Goal: Information Seeking & Learning: Learn about a topic

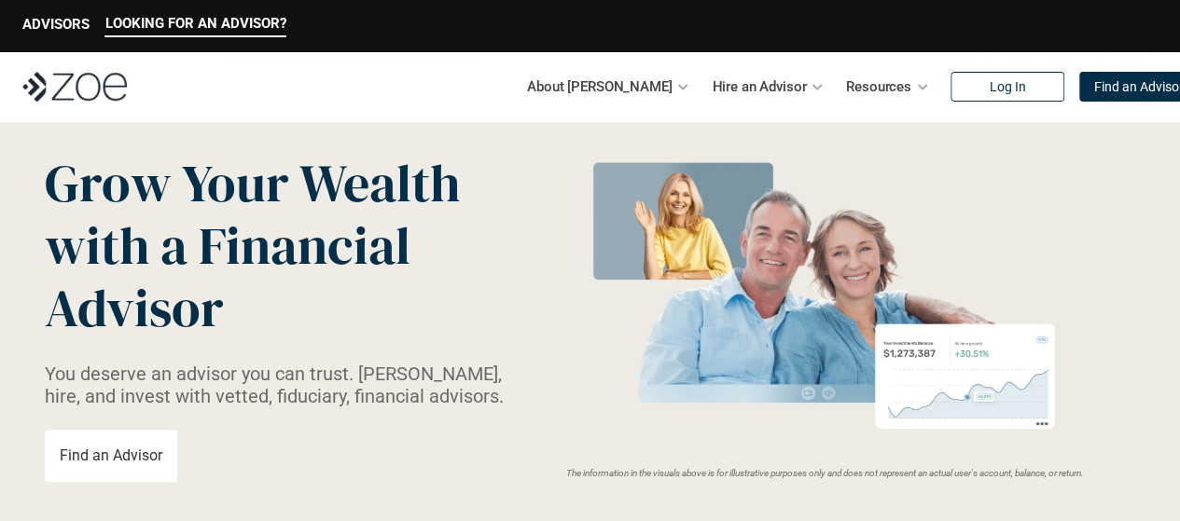
scroll to position [55, 0]
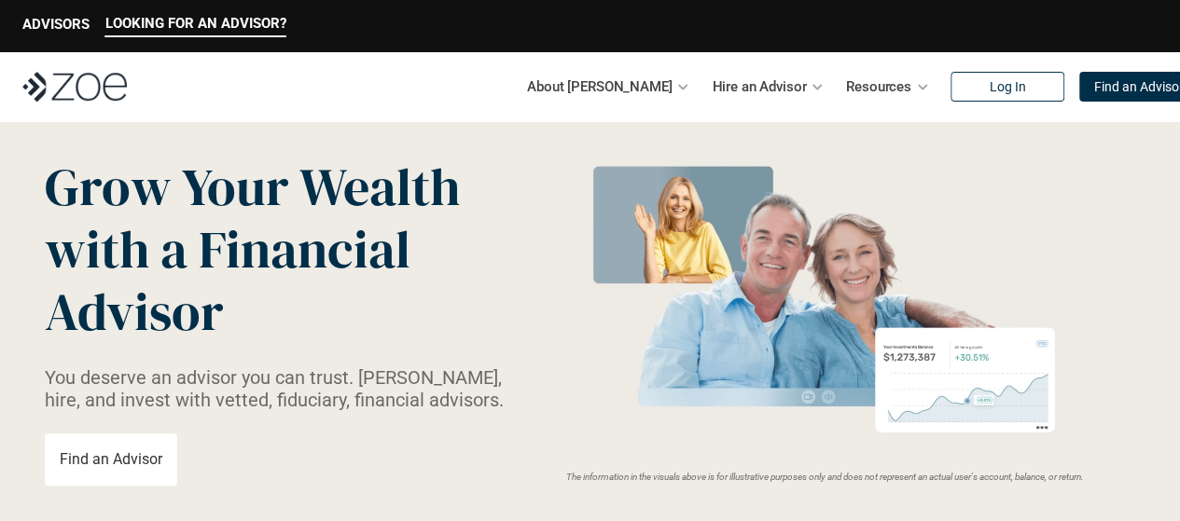
click at [811, 86] on div at bounding box center [817, 86] width 13 height 13
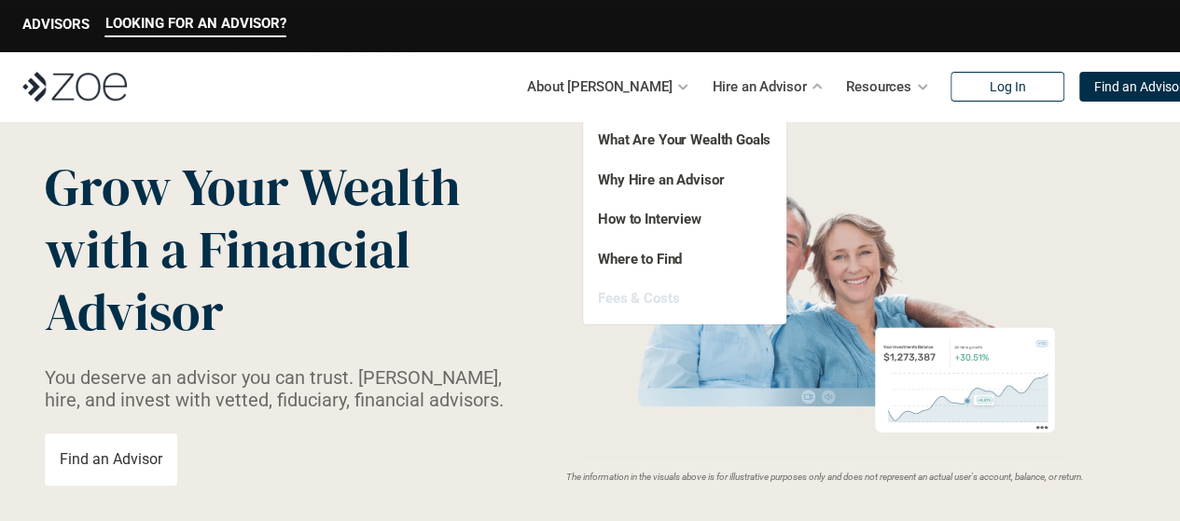
click at [623, 305] on link "Fees & Costs" at bounding box center [638, 298] width 81 height 17
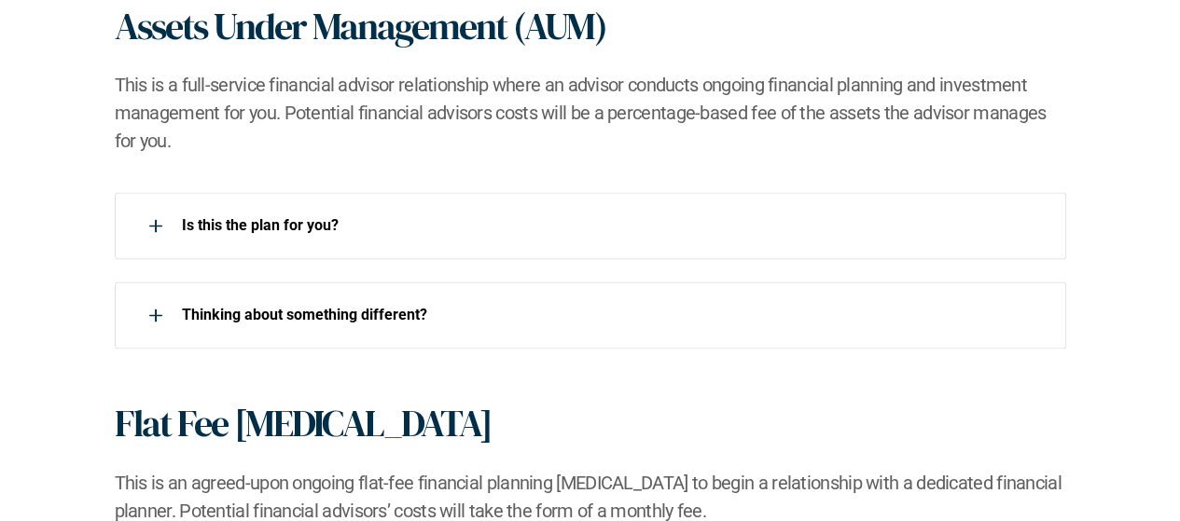
scroll to position [1313, 0]
click at [336, 241] on div "Is this the plan for you?​" at bounding box center [578, 225] width 927 height 37
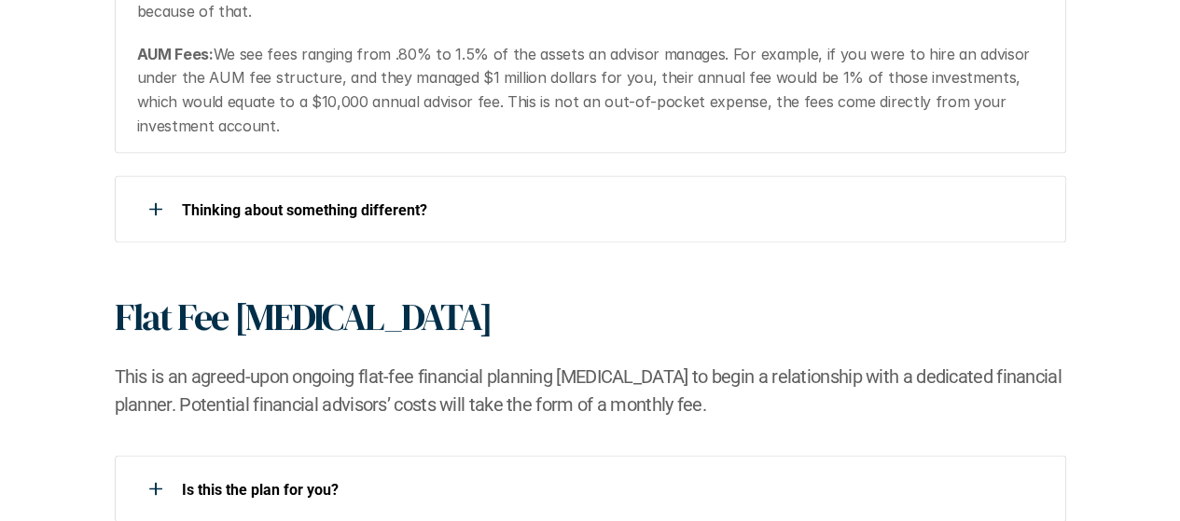
scroll to position [1615, 0]
click at [403, 222] on div "​Thinking about something different?​" at bounding box center [578, 207] width 927 height 37
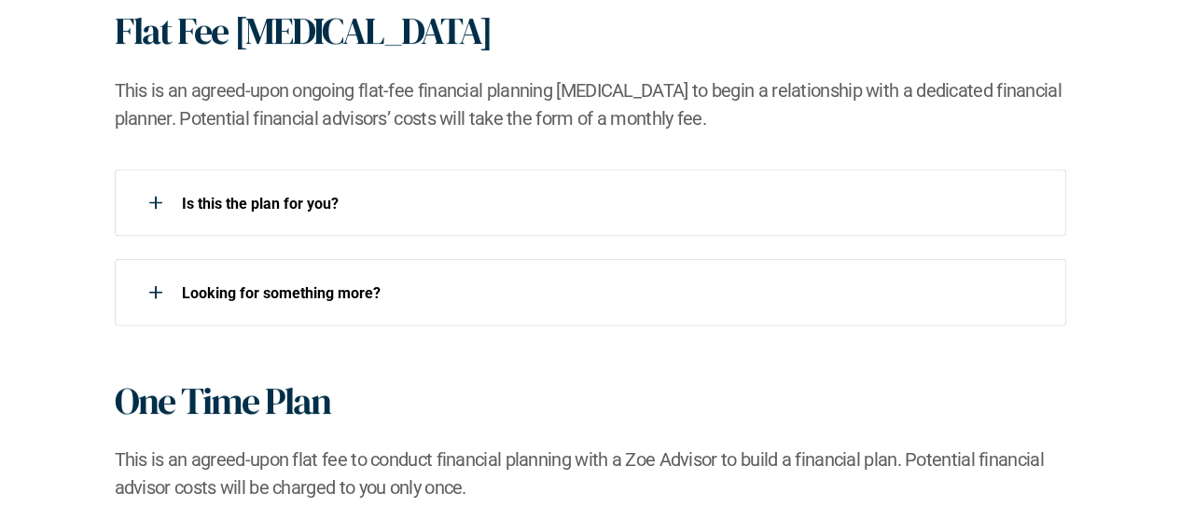
scroll to position [1968, 0]
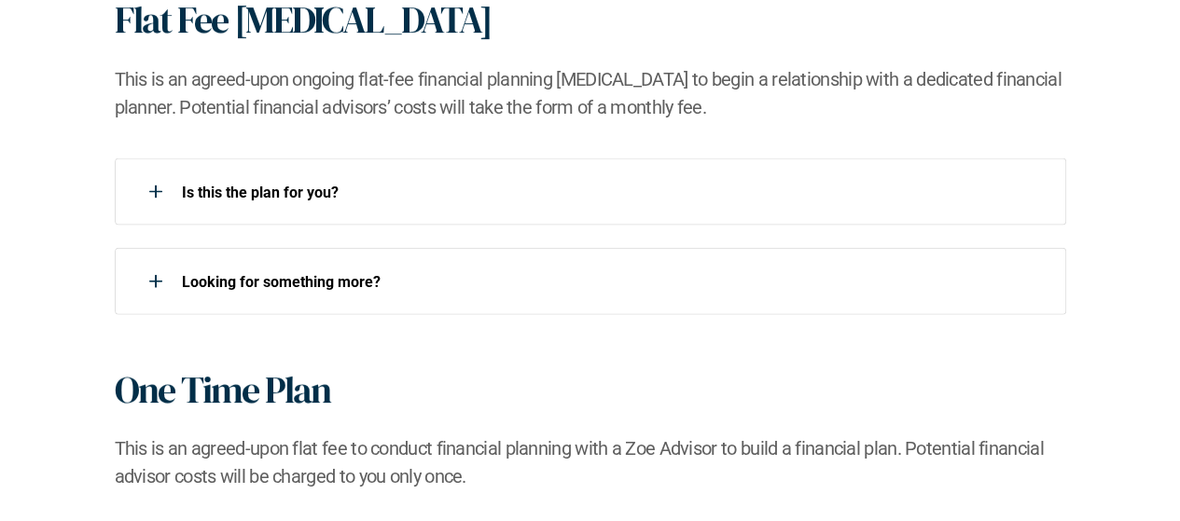
click at [496, 220] on div "Is this the plan for you?​" at bounding box center [590, 192] width 951 height 67
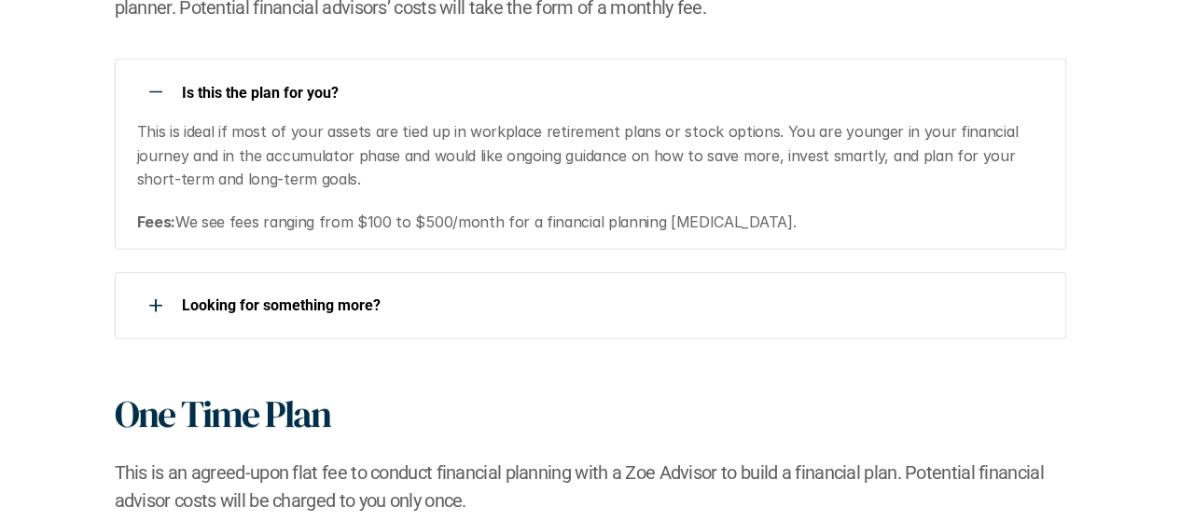
scroll to position [2069, 0]
click at [477, 332] on div "Looking for something more?​" at bounding box center [590, 304] width 951 height 67
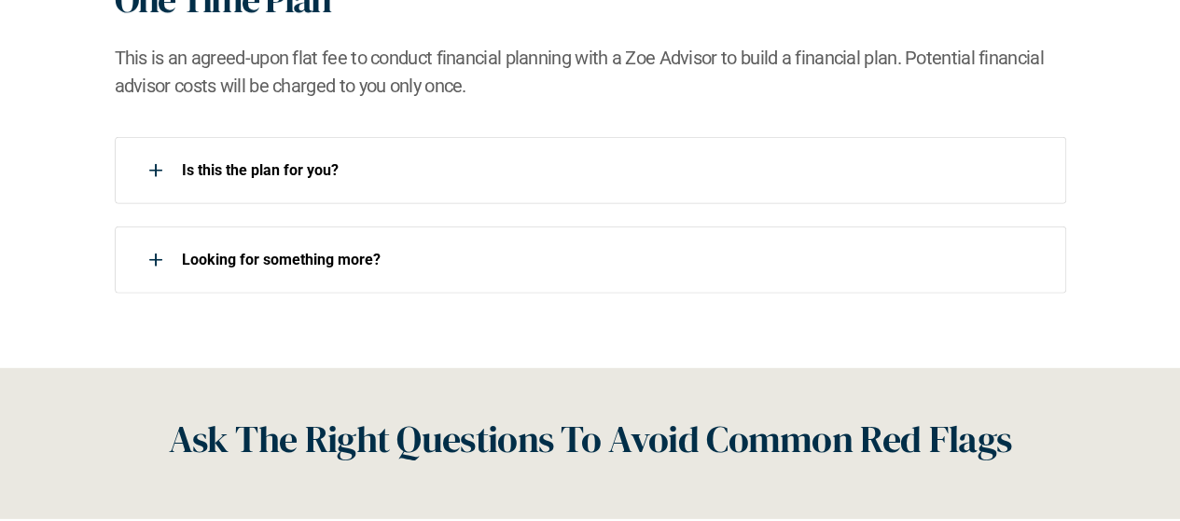
scroll to position [2485, 0]
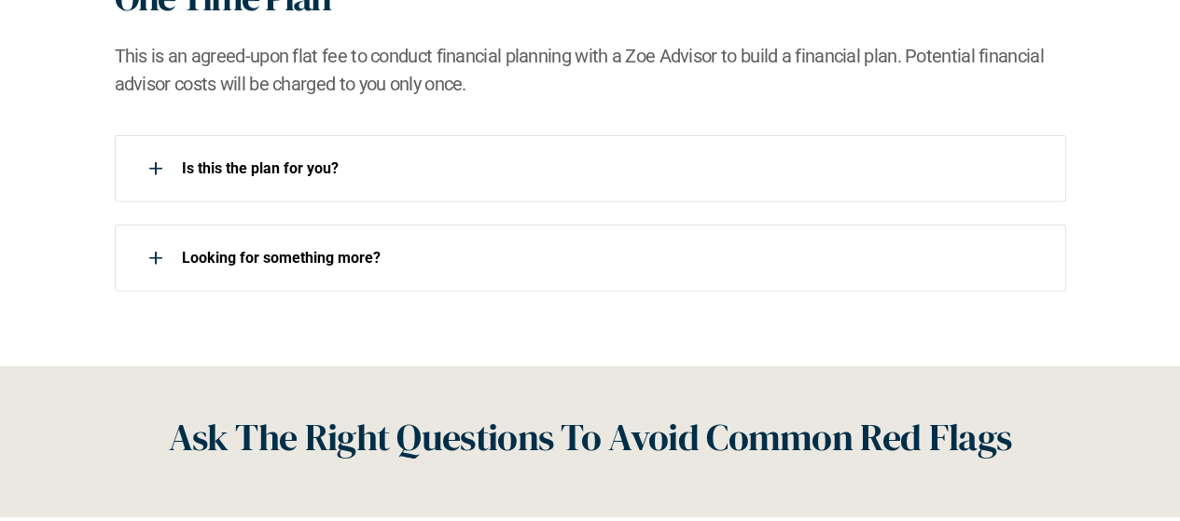
click at [316, 181] on div "Is this the plan for you?​" at bounding box center [578, 168] width 927 height 37
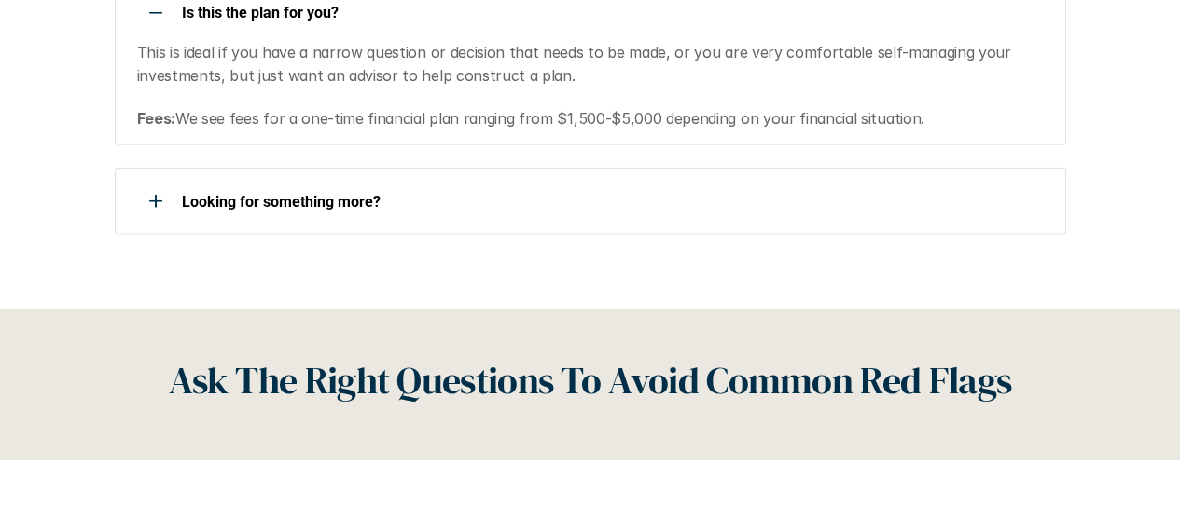
scroll to position [2656, 0]
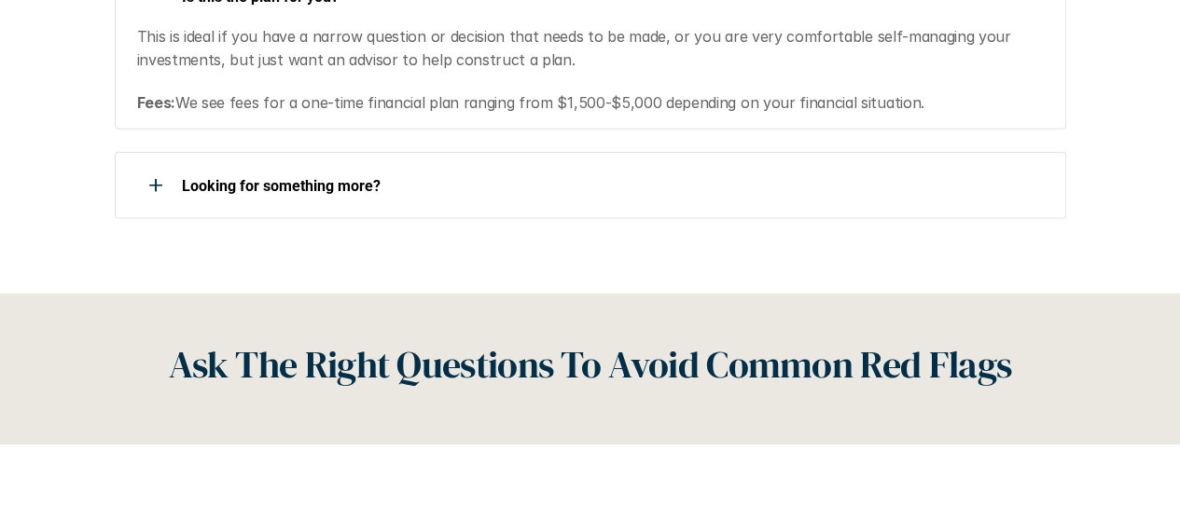
click at [372, 200] on div "Looking for something more?​" at bounding box center [578, 185] width 927 height 37
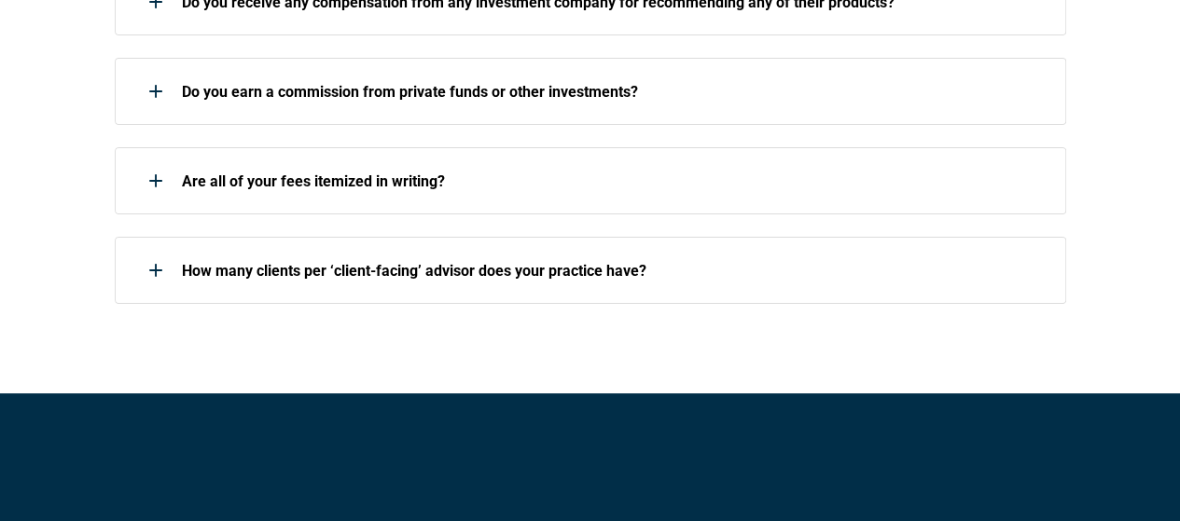
scroll to position [3466, 0]
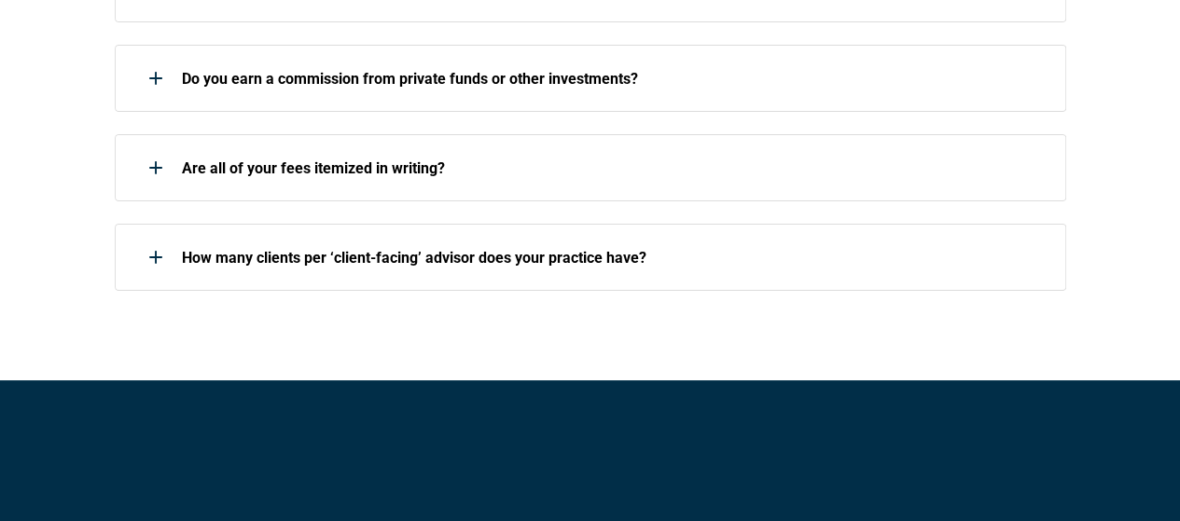
click at [506, 276] on div "How many clients per ‘client-facing’ advisor does your practice have?" at bounding box center [590, 257] width 951 height 67
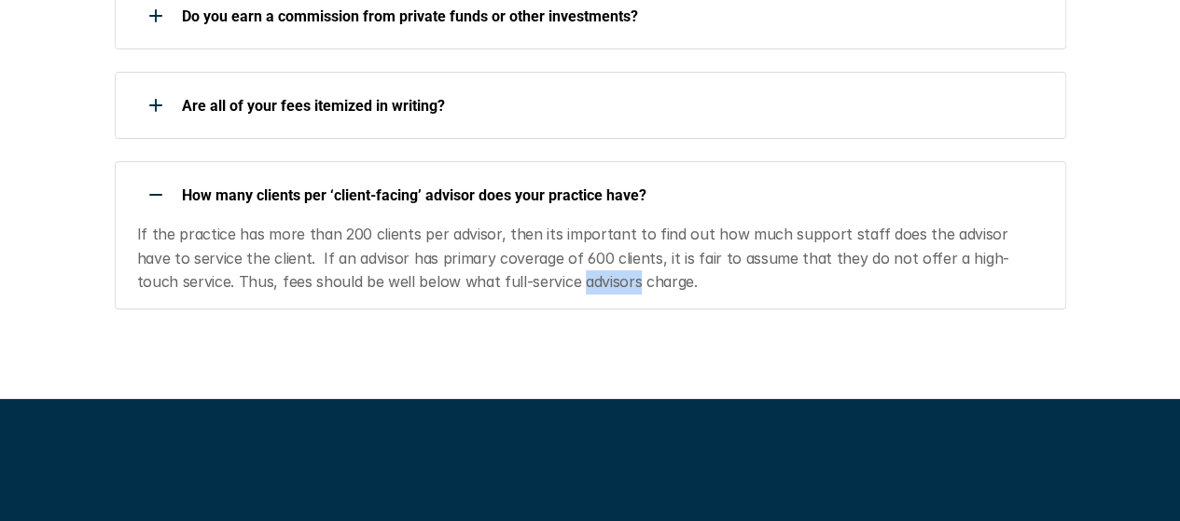
scroll to position [3529, 0]
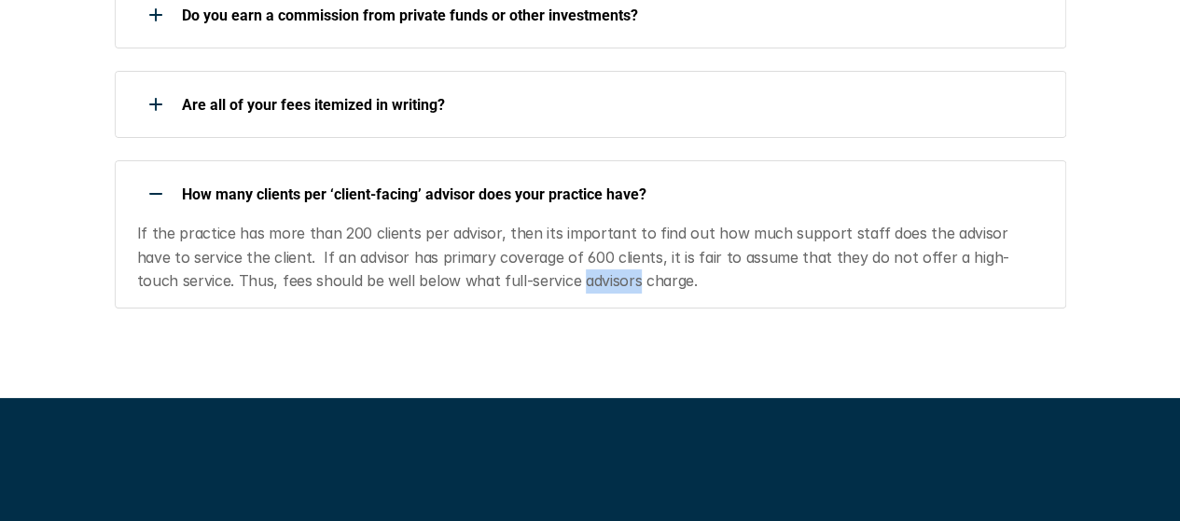
click at [450, 348] on div "Having the wrong financial advisors means working with someone who doesn’t have…" at bounding box center [590, 25] width 1180 height 745
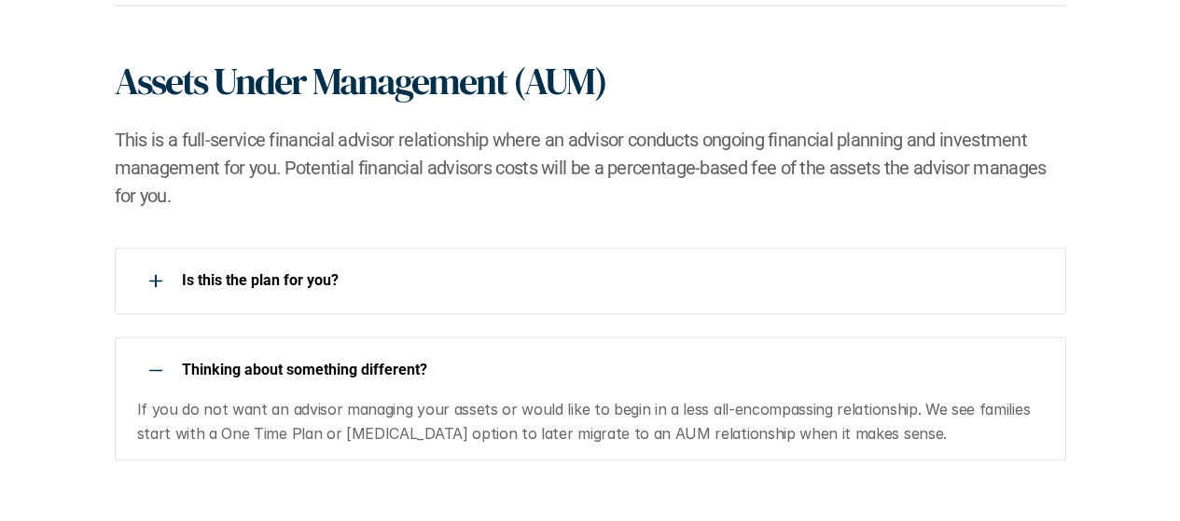
scroll to position [1252, 0]
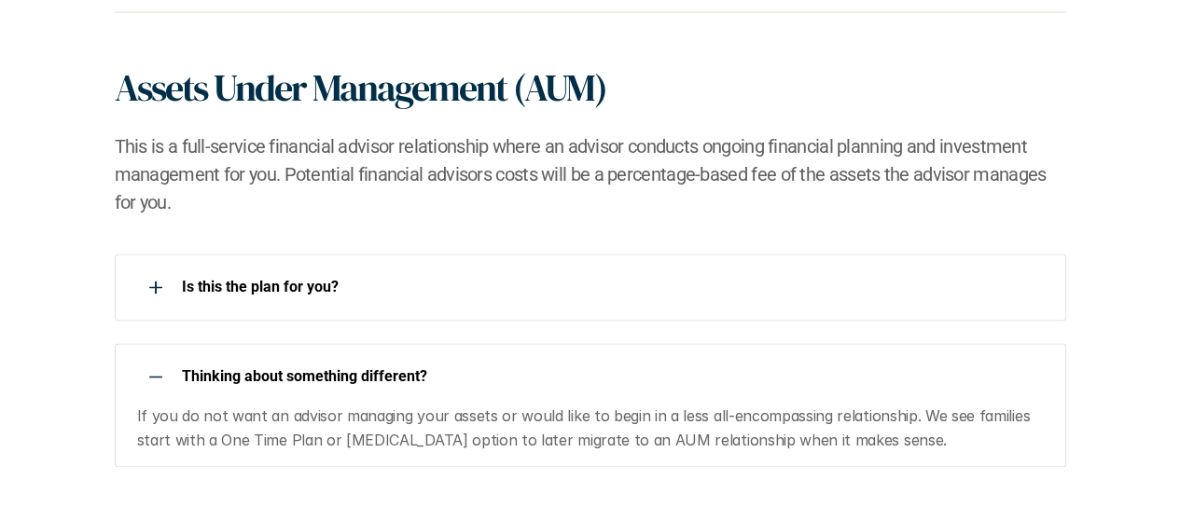
click at [340, 296] on p "Is this the plan for you?​" at bounding box center [612, 287] width 860 height 18
